Goal: Communication & Community: Answer question/provide support

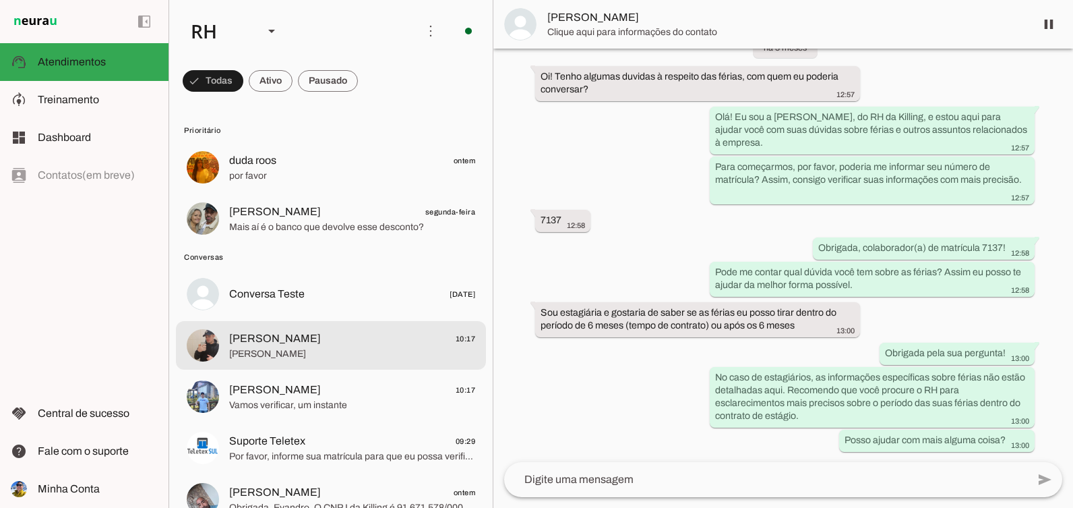
click at [304, 359] on span "[PERSON_NAME]" at bounding box center [352, 353] width 246 height 13
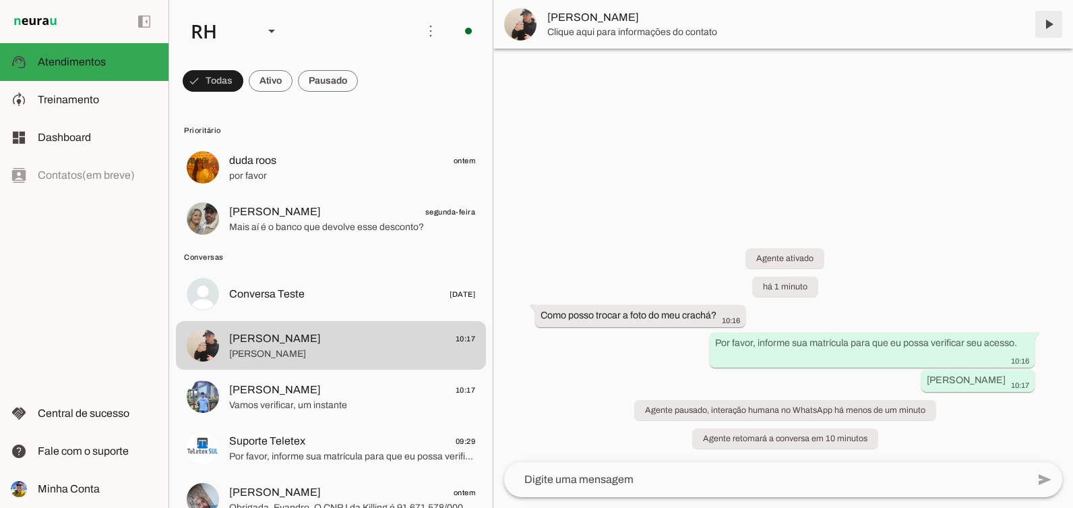
click at [1046, 24] on span at bounding box center [1049, 24] width 32 height 32
click at [1046, 24] on md-item "[PERSON_NAME]" at bounding box center [783, 24] width 580 height 49
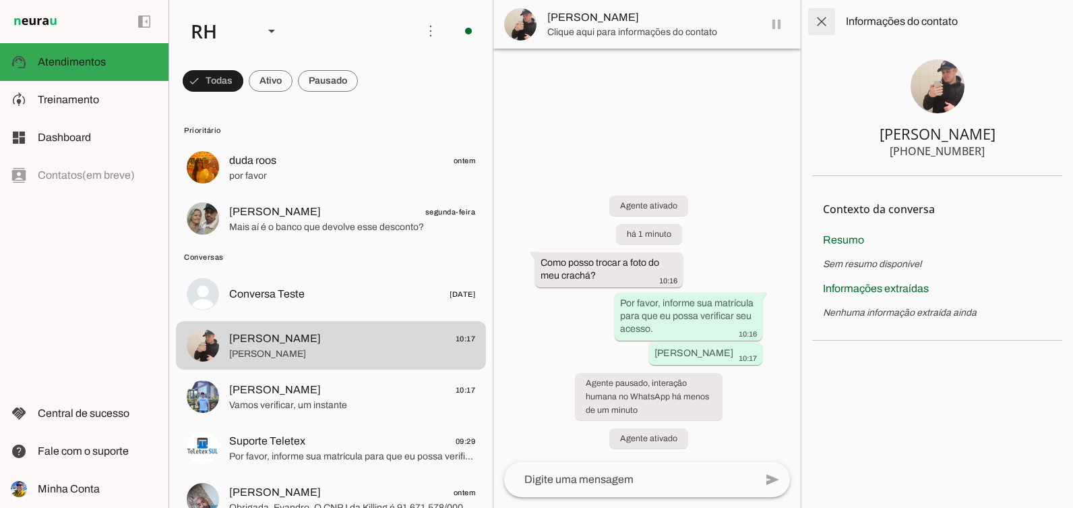
click at [833, 23] on span at bounding box center [821, 21] width 32 height 32
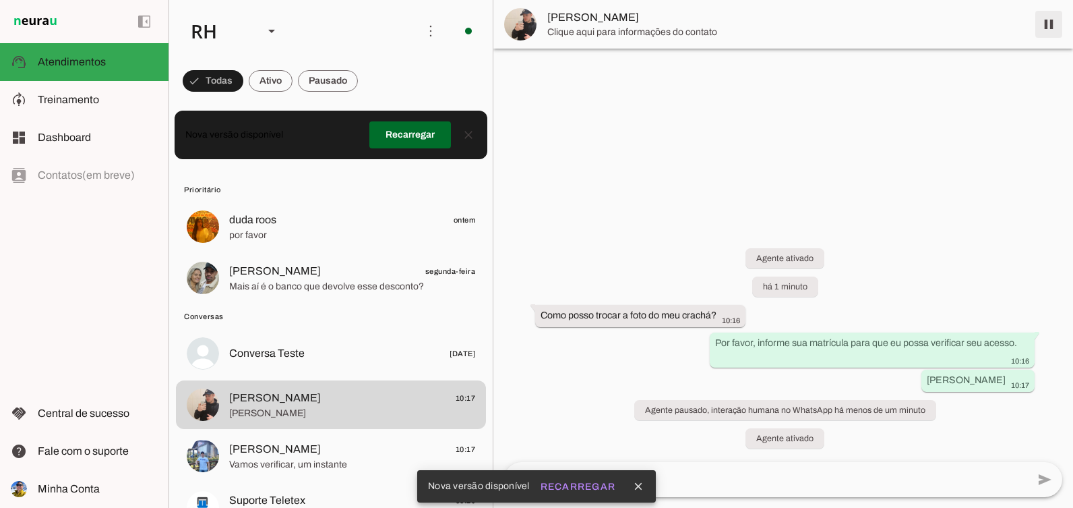
click at [1051, 24] on span at bounding box center [1049, 24] width 32 height 32
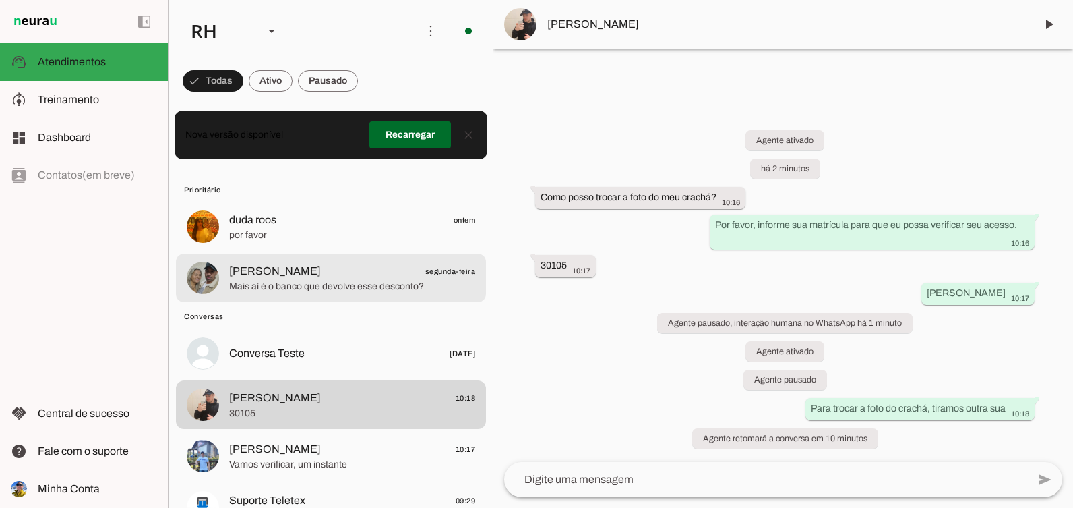
click at [384, 284] on span "Mais aí é o banco que devolve esse desconto?" at bounding box center [352, 286] width 246 height 13
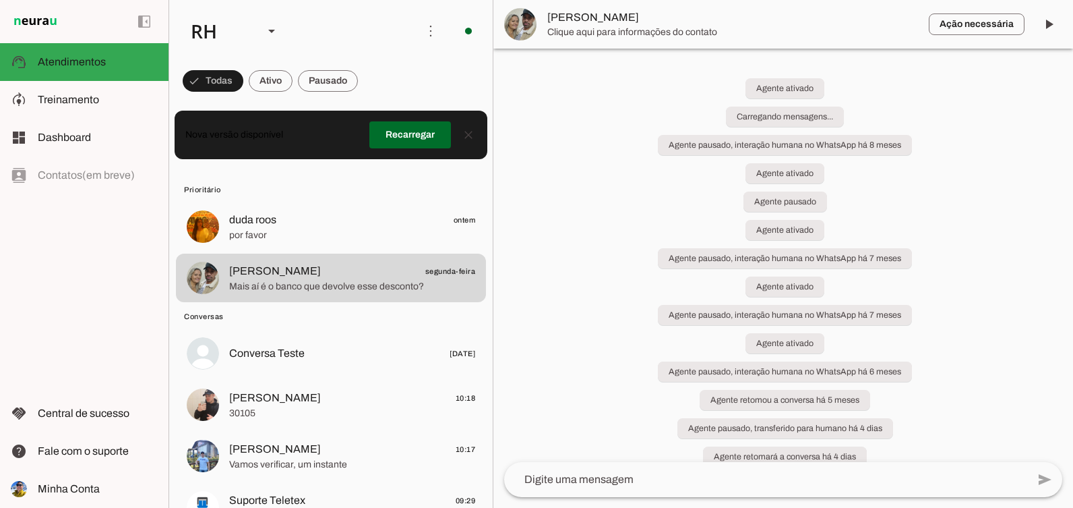
click at [1042, 30] on span at bounding box center [1049, 24] width 32 height 32
click at [1047, 21] on md-item "Ação necessária O Agente detectou que uma ação humana é necessária, resolva a q…" at bounding box center [783, 24] width 580 height 49
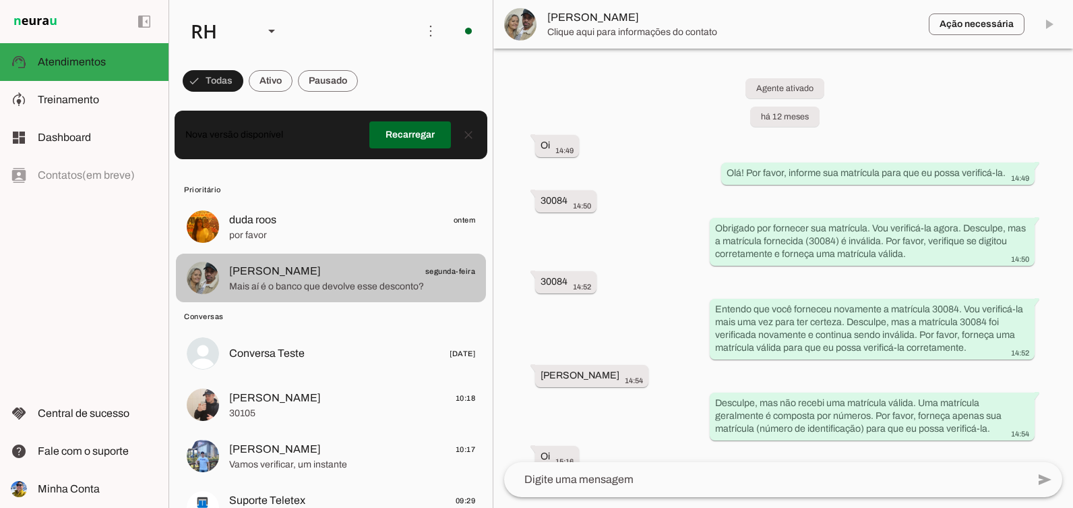
click at [273, 235] on span "por favor" at bounding box center [352, 234] width 246 height 13
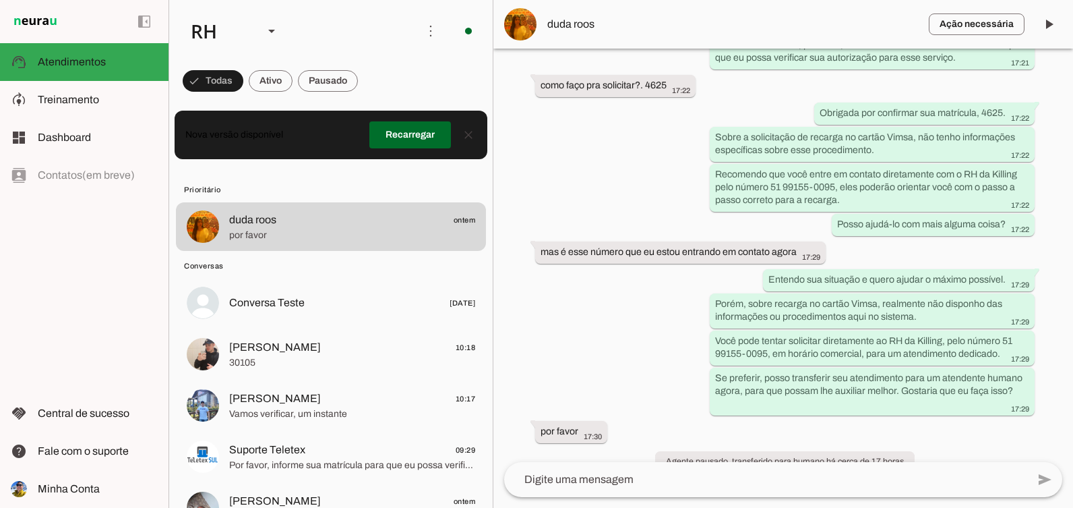
scroll to position [1359, 0]
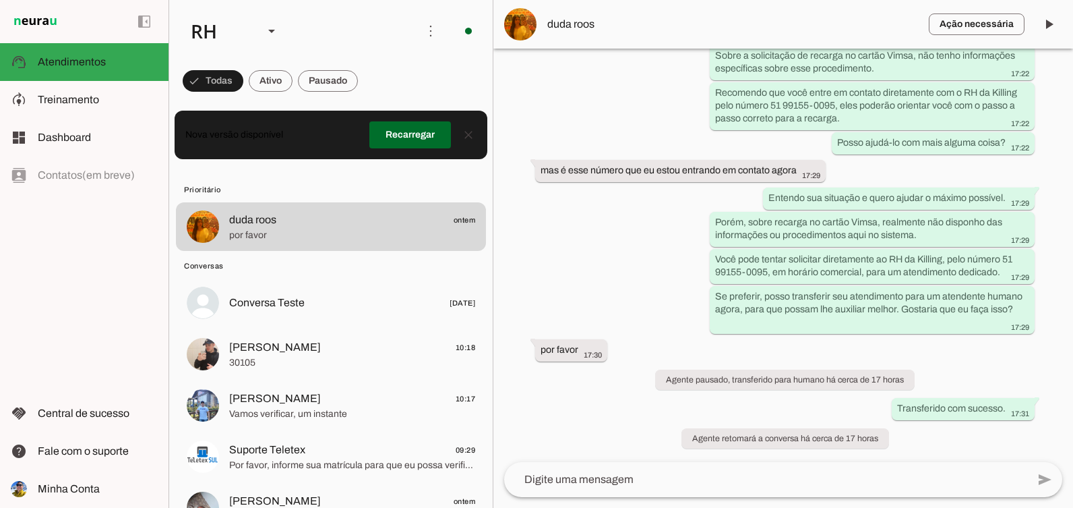
click at [631, 472] on textarea at bounding box center [765, 479] width 523 height 16
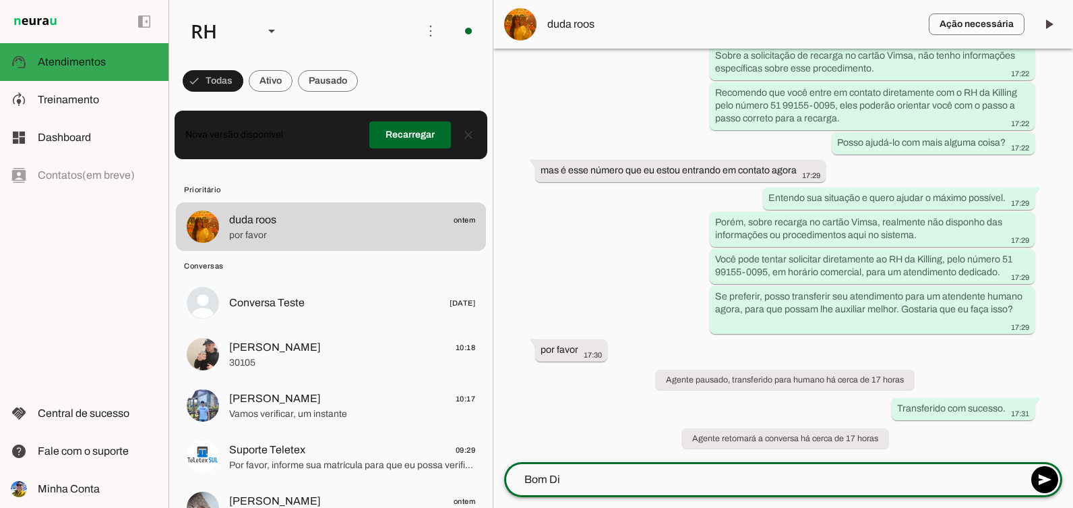
type textarea "Bom Dia"
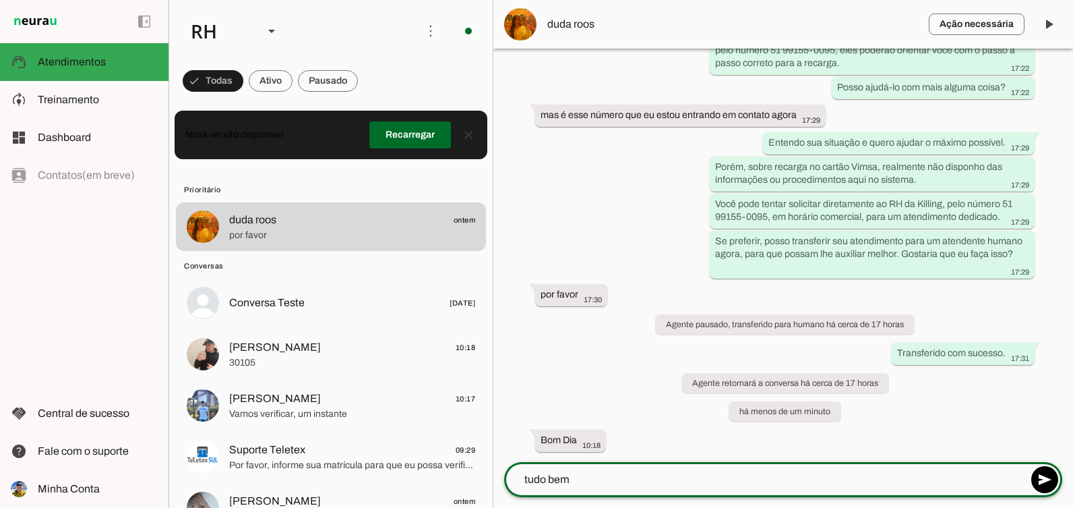
type textarea "tudo bem?"
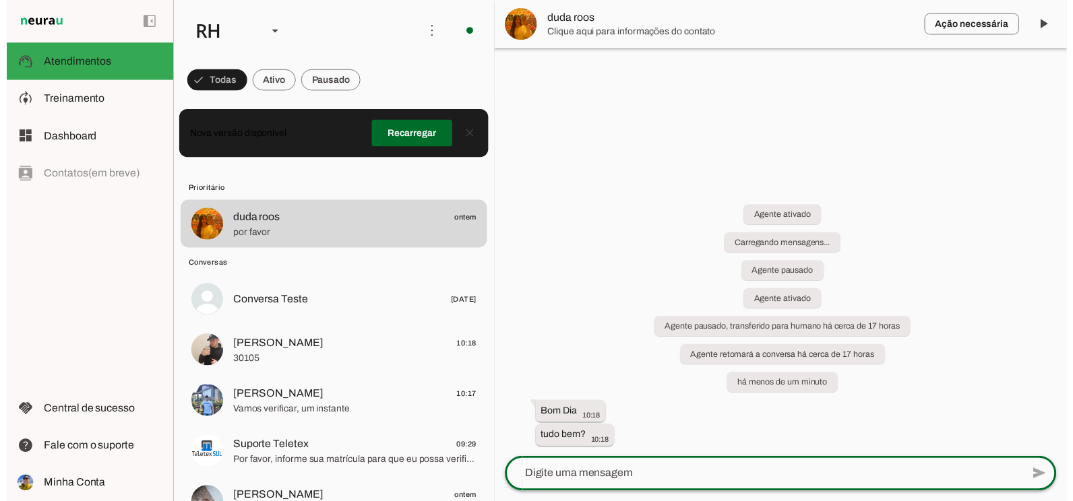
scroll to position [0, 0]
